Goal: Transaction & Acquisition: Book appointment/travel/reservation

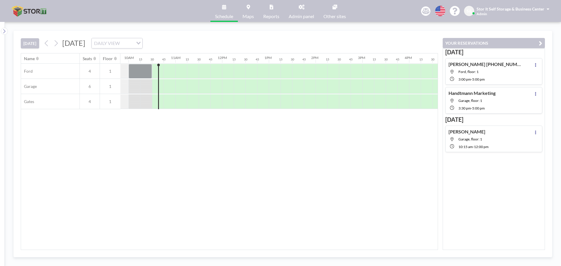
scroll to position [0, 480]
click at [32, 49] on div "[DATE] [DATE] DAILY VIEW Loading..." at bounding box center [230, 42] width 418 height 22
click at [32, 46] on button "[DATE]" at bounding box center [30, 43] width 18 height 10
click at [196, 37] on div "[DATE] [DATE] DAILY VIEW Loading..." at bounding box center [230, 42] width 418 height 22
click at [133, 44] on div "DAILY VIEW" at bounding box center [113, 42] width 42 height 9
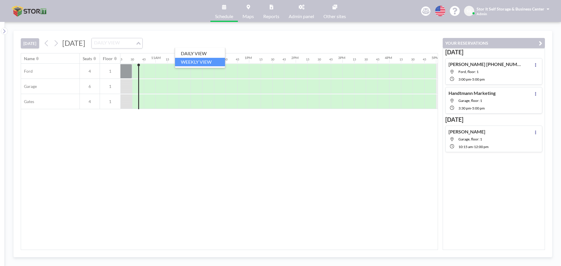
click at [197, 61] on li "WEEKLY VIEW" at bounding box center [200, 62] width 50 height 8
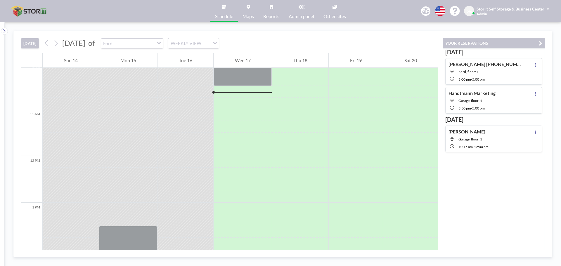
scroll to position [480, 0]
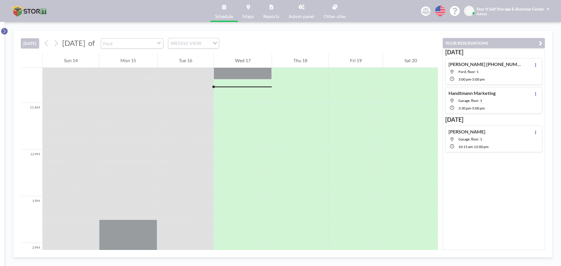
click at [4, 31] on icon at bounding box center [4, 31] width 4 height 6
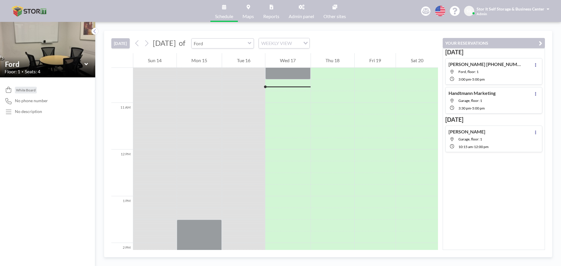
click at [248, 45] on input "text" at bounding box center [220, 44] width 56 height 10
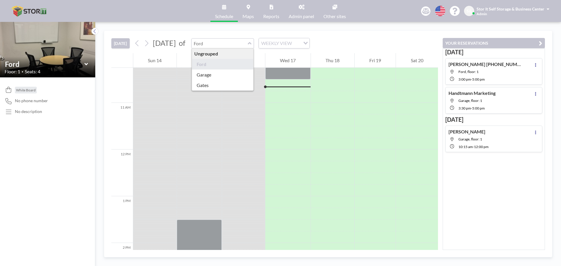
type input "Ford"
click at [301, 39] on div "WEEKLY VIEW" at bounding box center [280, 42] width 42 height 9
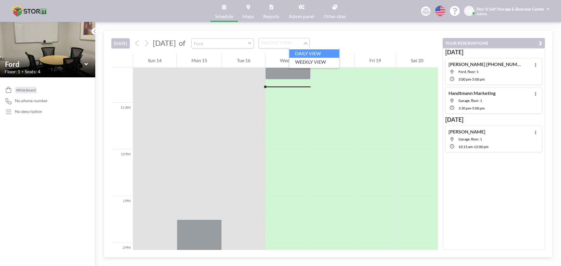
click at [302, 53] on li "DAILY VIEW" at bounding box center [315, 53] width 50 height 8
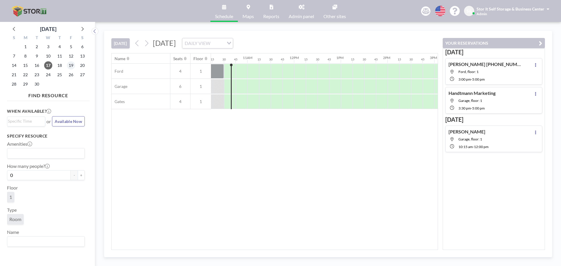
scroll to position [0, 480]
click at [50, 75] on span "24" at bounding box center [48, 75] width 8 height 8
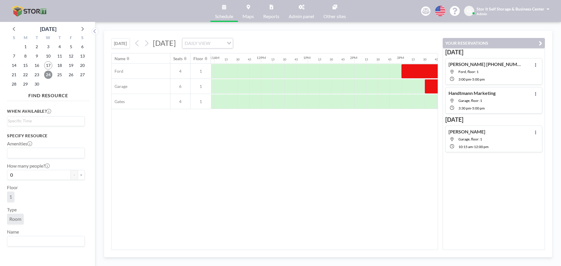
scroll to position [0, 515]
click at [285, 84] on div at bounding box center [287, 86] width 12 height 15
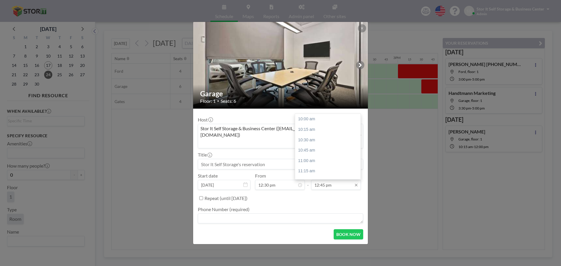
click at [332, 180] on input "12:45 pm" at bounding box center [336, 185] width 50 height 10
click at [320, 128] on div "02:30 pm" at bounding box center [329, 133] width 68 height 11
type input "02:30 pm"
click at [261, 159] on input at bounding box center [280, 164] width 165 height 10
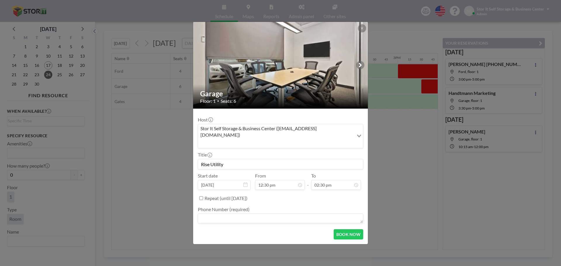
scroll to position [104, 0]
type input "Rise Utility"
click at [237, 214] on textarea at bounding box center [281, 219] width 166 height 10
type textarea "NA"
click at [343, 230] on button "BOOK NOW" at bounding box center [349, 235] width 30 height 10
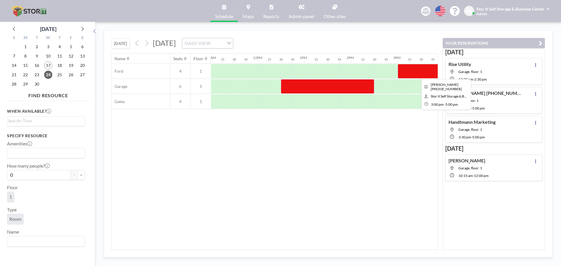
click at [421, 74] on div at bounding box center [445, 71] width 94 height 15
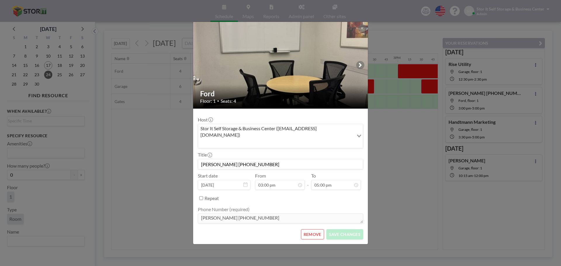
click at [421, 74] on div "Ford Floor: 1 • Seats: 4 Host Stor It Self Storage & Business Center ([EMAIL_AD…" at bounding box center [280, 133] width 561 height 266
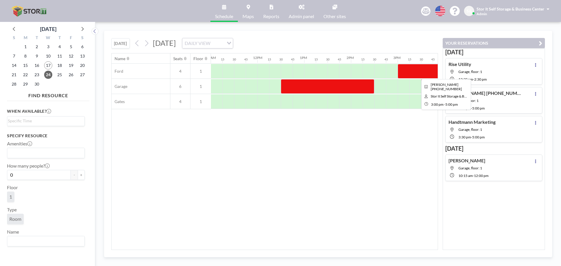
click at [421, 74] on div at bounding box center [445, 71] width 94 height 15
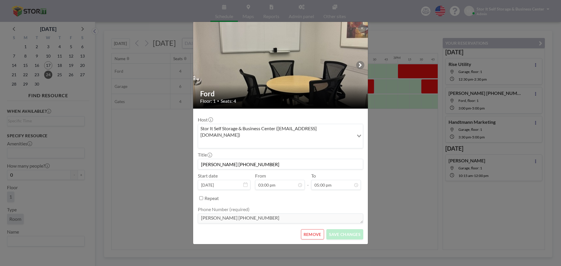
drag, startPoint x: 265, startPoint y: 155, endPoint x: 214, endPoint y: 163, distance: 51.4
click at [214, 163] on div "Host Stor It Self Storage & Business Center ([EMAIL_ADDRESS][DOMAIN_NAME]) Load…" at bounding box center [281, 169] width 166 height 112
type input "[PERSON_NAME]"
click at [354, 230] on button "SAVE CHANGES" at bounding box center [345, 235] width 37 height 10
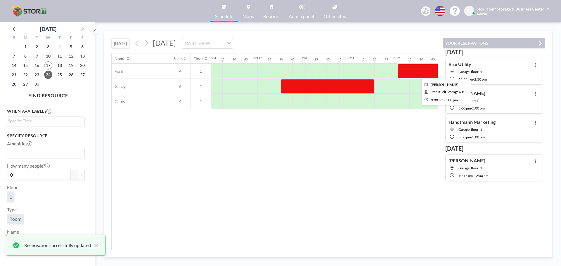
click at [415, 66] on div at bounding box center [445, 71] width 94 height 15
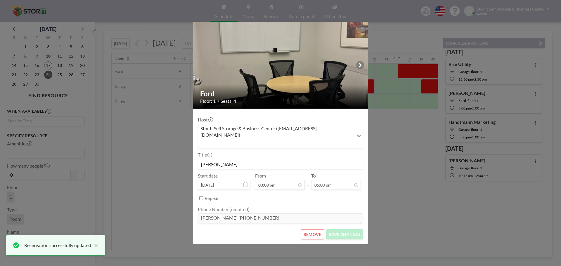
click at [403, 194] on div "Ford Floor: 1 • Seats: 4 Host Stor It Self Storage & Business Center ([EMAIL_AD…" at bounding box center [280, 133] width 561 height 266
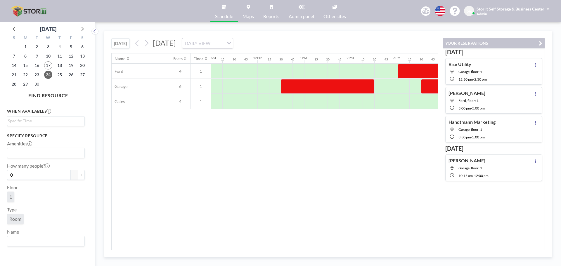
click at [389, 185] on div "Name Seats Floor 12AM 15 30 45 1AM 15 30 45 2AM 15 30 45 3AM 15 30 45 4AM 15 30…" at bounding box center [275, 152] width 326 height 197
